Goal: Navigation & Orientation: Find specific page/section

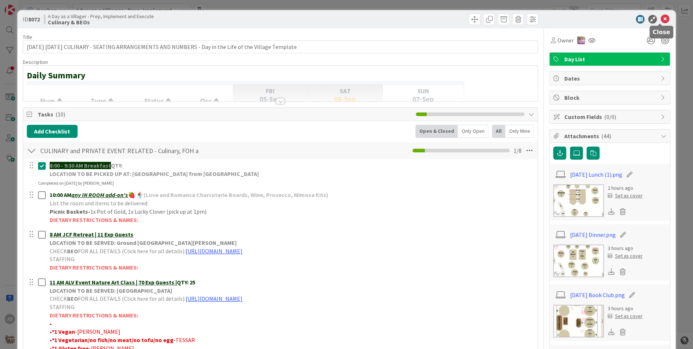
click at [661, 21] on icon at bounding box center [665, 19] width 9 height 9
click at [661, 19] on icon at bounding box center [665, 19] width 9 height 9
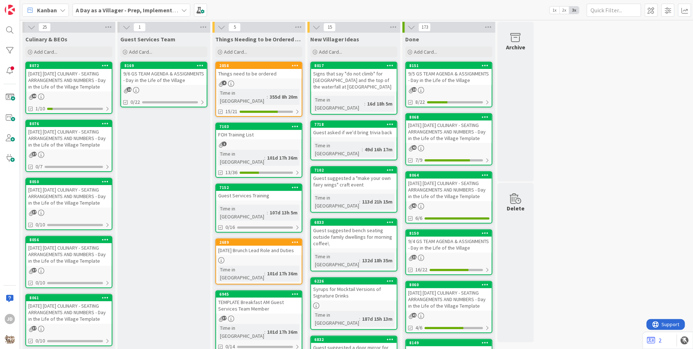
click at [170, 86] on link "8169 9/6 GS TEAM AGENDA & ASSIGNMENTS - Day in the Life of the Village 18 0/22" at bounding box center [163, 85] width 87 height 46
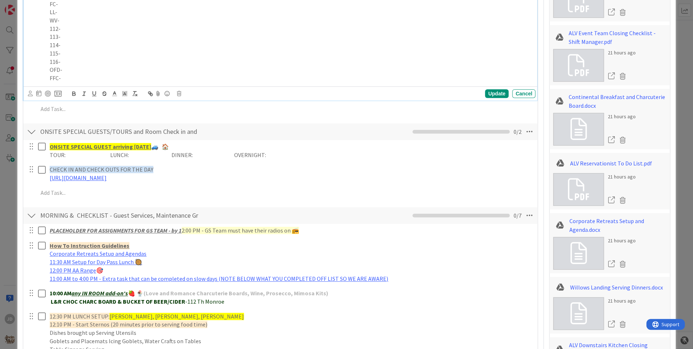
scroll to position [94, 0]
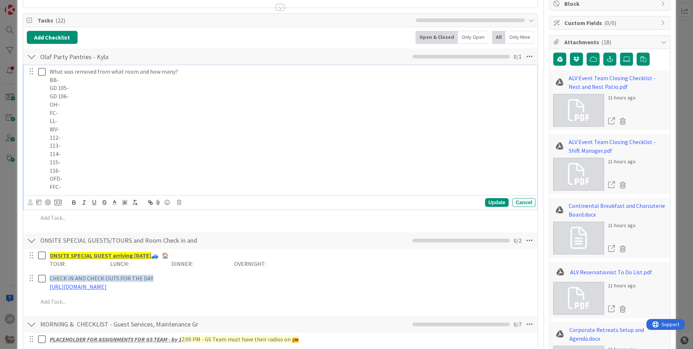
drag, startPoint x: 224, startPoint y: 7, endPoint x: 343, endPoint y: 41, distance: 124.4
click at [343, 41] on div "Add Checklist Open & Closed Only Open All Only Mine" at bounding box center [280, 37] width 507 height 13
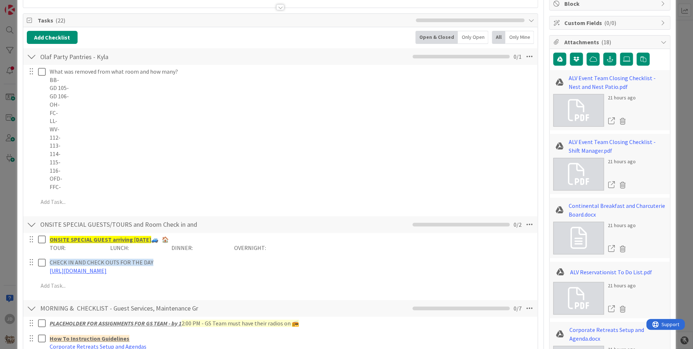
scroll to position [0, 0]
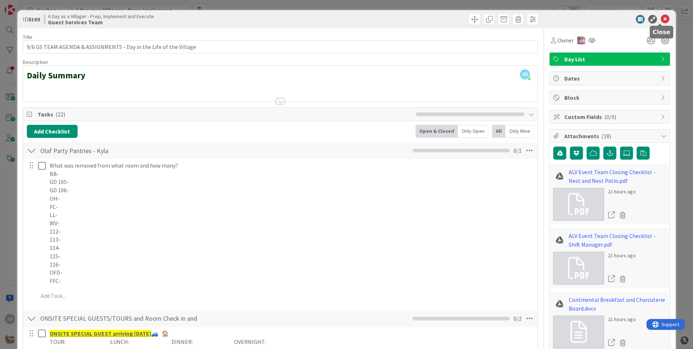
click at [661, 17] on icon at bounding box center [665, 19] width 9 height 9
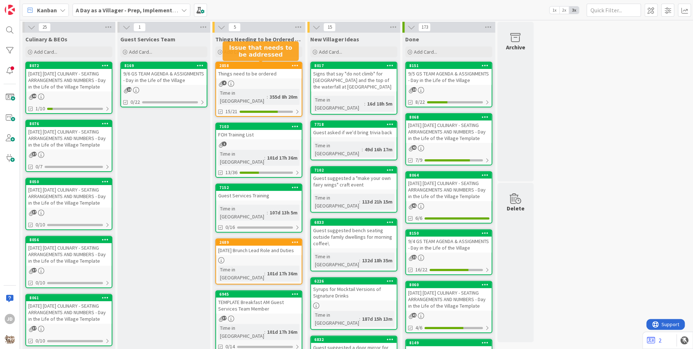
click at [266, 65] on div "2858" at bounding box center [260, 65] width 82 height 5
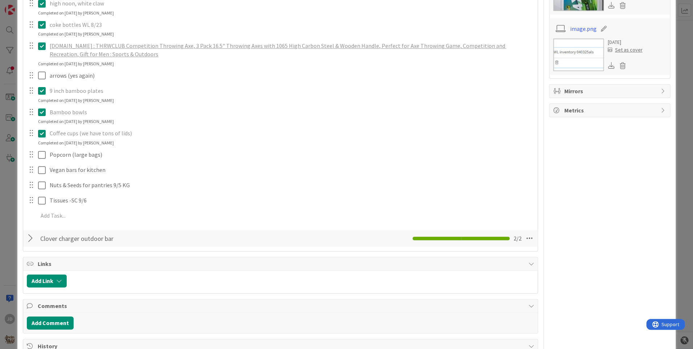
scroll to position [218, 0]
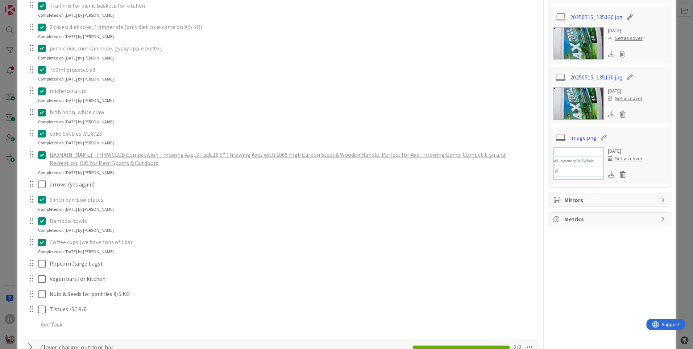
click at [184, 156] on link "[DOMAIN_NAME] : THRWCLUB Competition Throwing Axe, 3 Pack 16.5" Throwing Axes w…" at bounding box center [278, 159] width 457 height 16
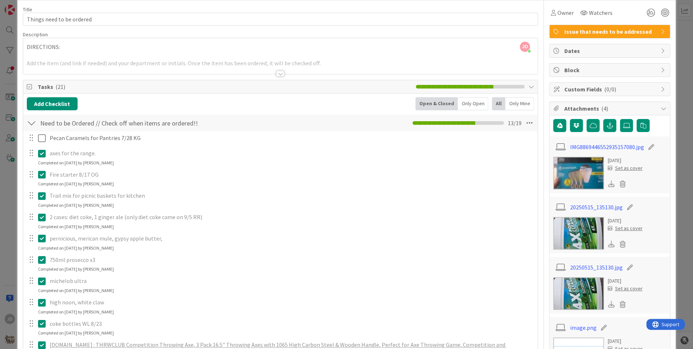
scroll to position [0, 0]
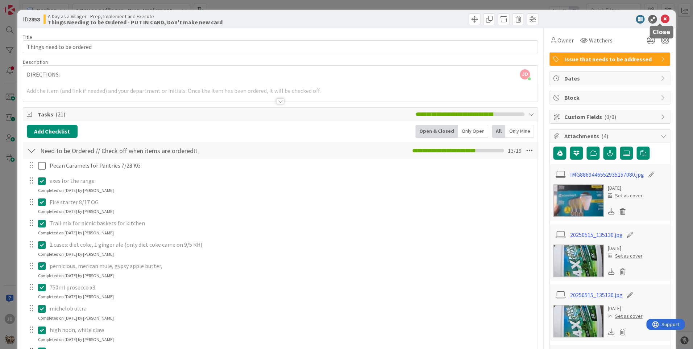
click at [661, 22] on icon at bounding box center [665, 19] width 9 height 9
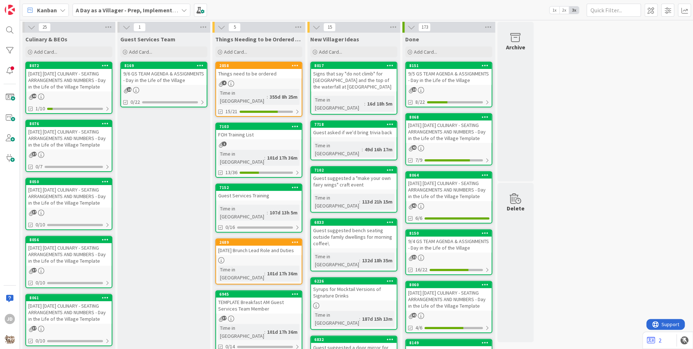
click at [164, 74] on div "9/6 GS TEAM AGENDA & ASSIGNMENTS - Day in the Life of the Village" at bounding box center [164, 77] width 86 height 16
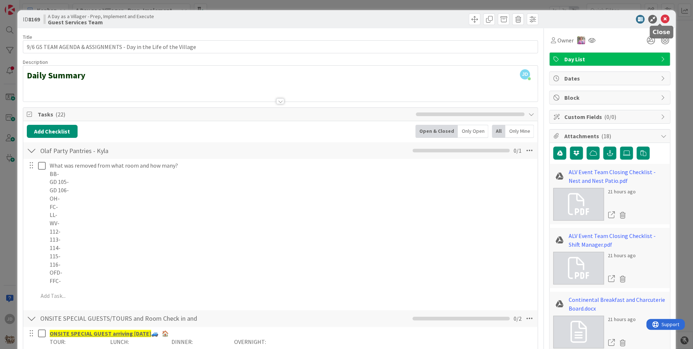
click at [661, 19] on icon at bounding box center [665, 19] width 9 height 9
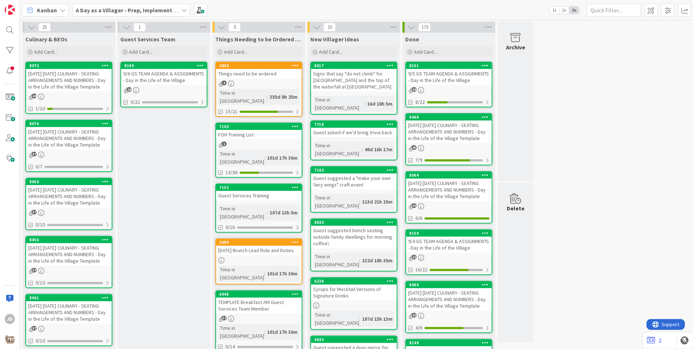
click at [71, 78] on div "[DATE] [DATE] CULINARY - SEATING ARRANGEMENTS AND NUMBERS - Day in the Life of …" at bounding box center [69, 80] width 86 height 22
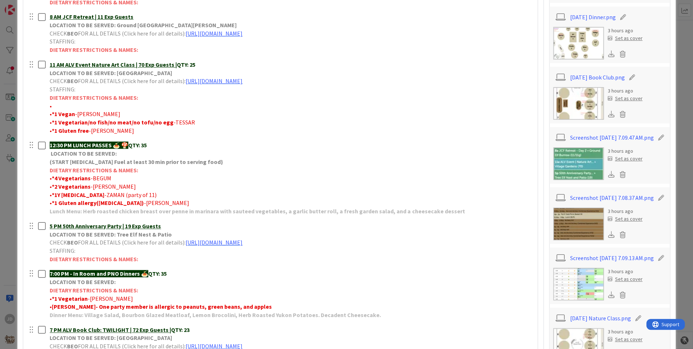
scroll to position [254, 0]
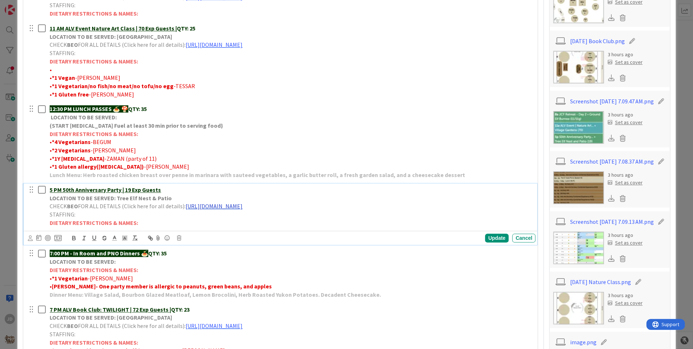
click at [226, 207] on link "[URL][DOMAIN_NAME]" at bounding box center [214, 205] width 57 height 7
click at [258, 220] on link "[URL][DOMAIN_NAME]" at bounding box center [273, 219] width 50 height 9
click at [243, 326] on link "[URL][DOMAIN_NAME]" at bounding box center [214, 325] width 57 height 7
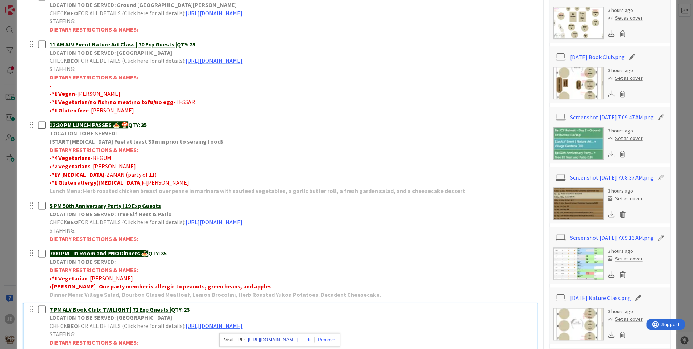
click at [269, 340] on link "[URL][DOMAIN_NAME]" at bounding box center [273, 339] width 50 height 9
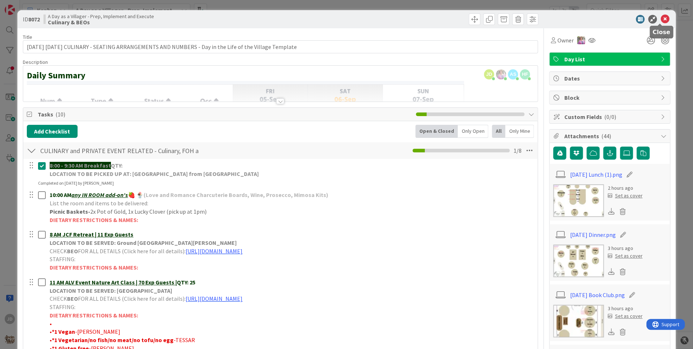
click at [661, 19] on icon at bounding box center [665, 19] width 9 height 9
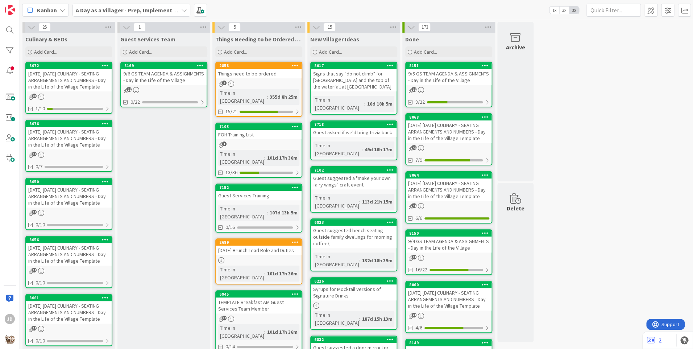
click at [162, 75] on div "9/6 GS TEAM AGENDA & ASSIGNMENTS - Day in the Life of the Village" at bounding box center [164, 77] width 86 height 16
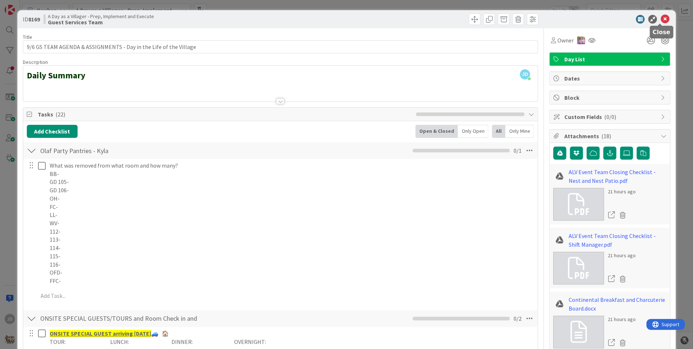
click at [661, 17] on icon at bounding box center [665, 19] width 9 height 9
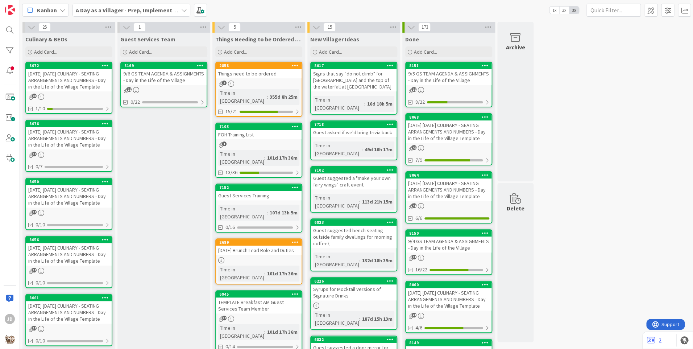
click at [145, 82] on div "9/6 GS TEAM AGENDA & ASSIGNMENTS - Day in the Life of the Village" at bounding box center [164, 77] width 86 height 16
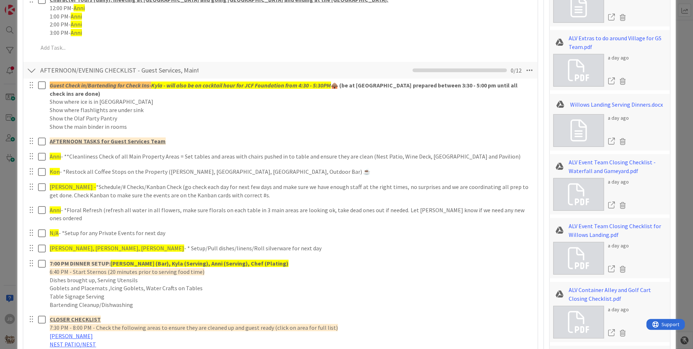
scroll to position [725, 0]
